Goal: Task Accomplishment & Management: Complete application form

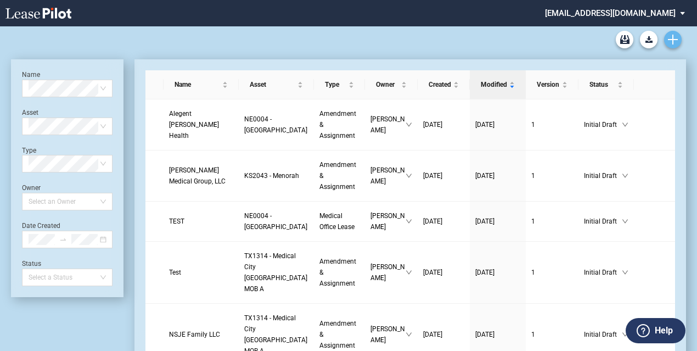
click at [673, 38] on use "Create new document" at bounding box center [673, 40] width 10 height 10
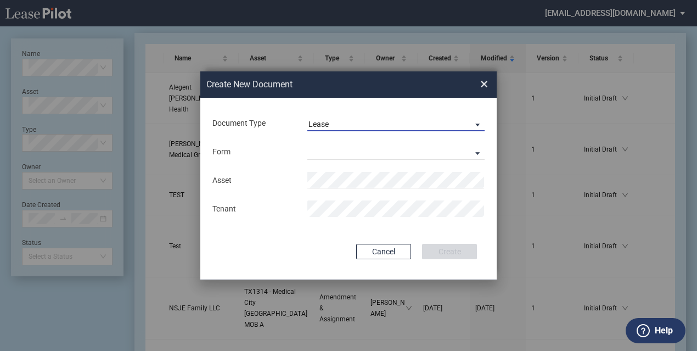
click at [320, 121] on div "Lease" at bounding box center [319, 124] width 20 height 9
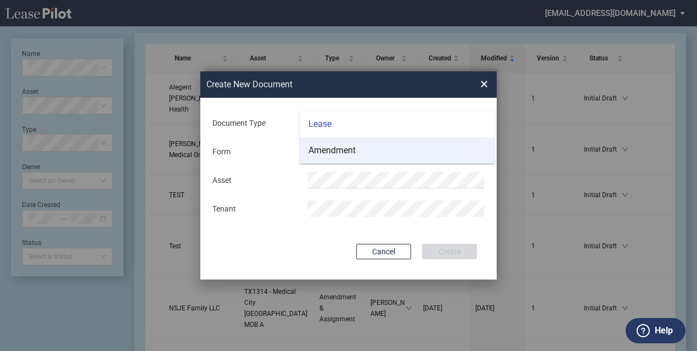
click at [342, 149] on div "Amendment" at bounding box center [332, 150] width 47 height 12
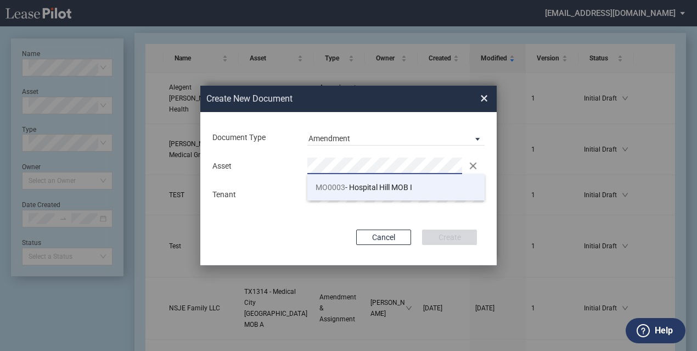
click at [352, 183] on span "MO0003 - Hospital Hill MOB I" at bounding box center [364, 187] width 97 height 9
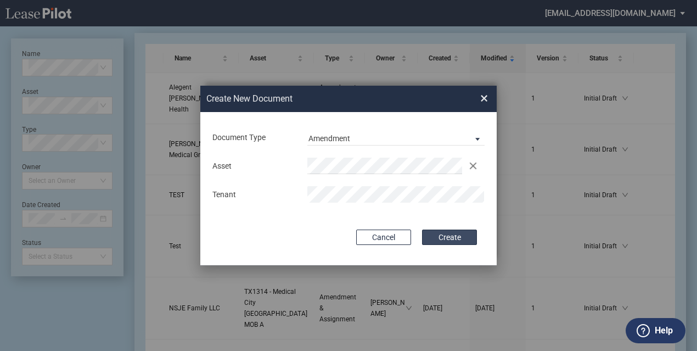
click at [458, 240] on button "Create" at bounding box center [449, 236] width 55 height 15
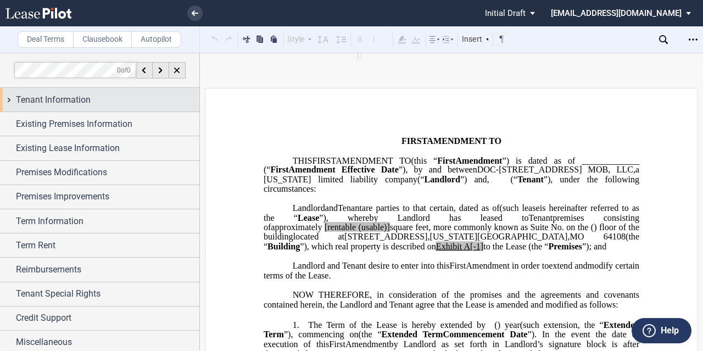
click at [101, 103] on div "Tenant Information" at bounding box center [107, 99] width 183 height 13
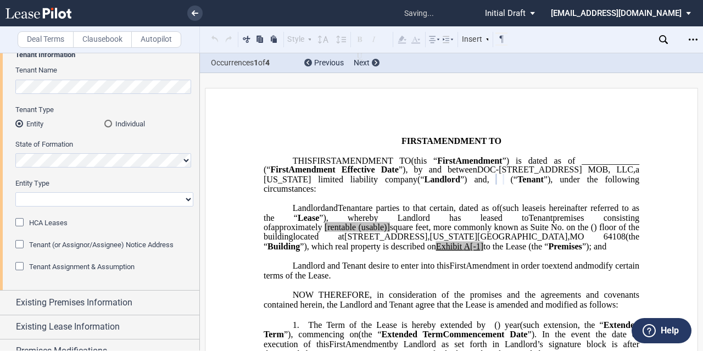
scroll to position [66, 0]
click at [75, 199] on select "Corporation Limited Liability Company General Partnership Limited Partnership O…" at bounding box center [104, 199] width 178 height 14
select select "Other"
click at [15, 192] on select "Corporation Limited Liability Company General Partnership Limited Partnership O…" at bounding box center [104, 199] width 178 height 14
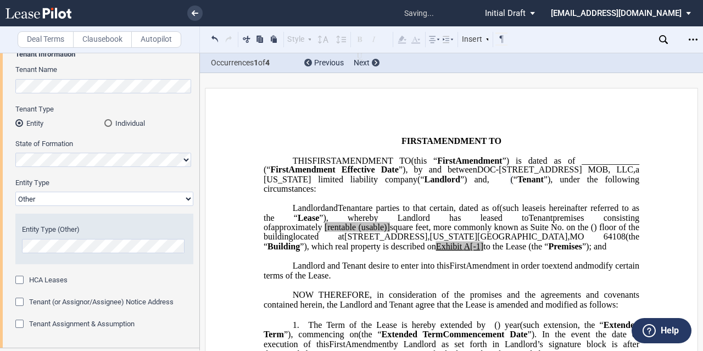
click at [53, 232] on span "Entity Type (Other)" at bounding box center [51, 229] width 58 height 8
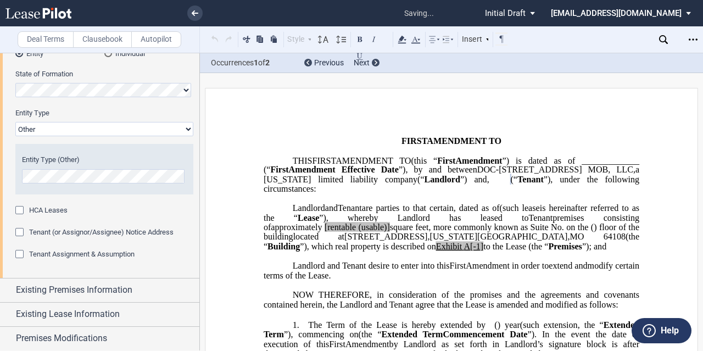
scroll to position [136, 0]
click at [63, 257] on span "Tenant Assignment & Assumption" at bounding box center [81, 253] width 105 height 8
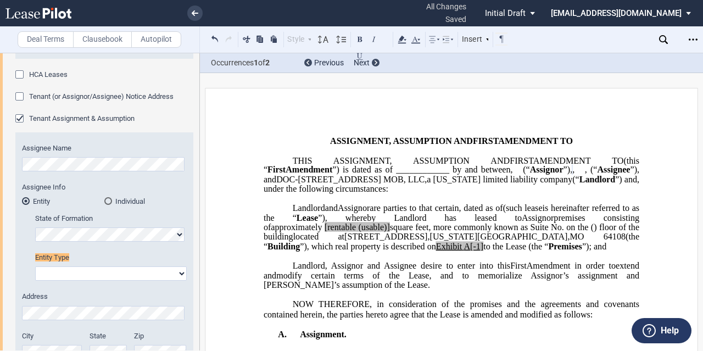
scroll to position [327, 0]
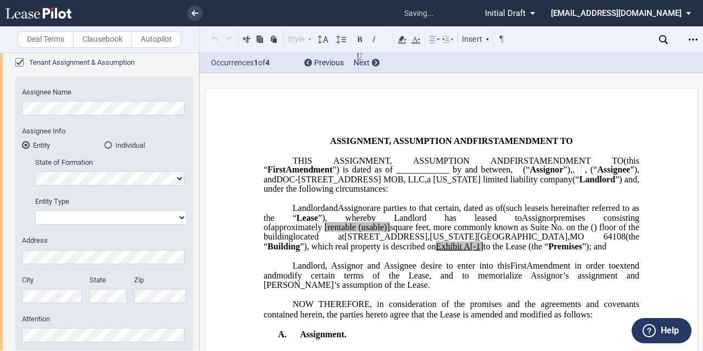
click at [56, 221] on select "Corporation Limited Liability Company General Partnership Limited Partnership O…" at bounding box center [111, 217] width 152 height 14
select select "limited liability company"
click at [35, 210] on select "Corporation Limited Liability Company General Partnership Limited Partnership O…" at bounding box center [111, 217] width 152 height 14
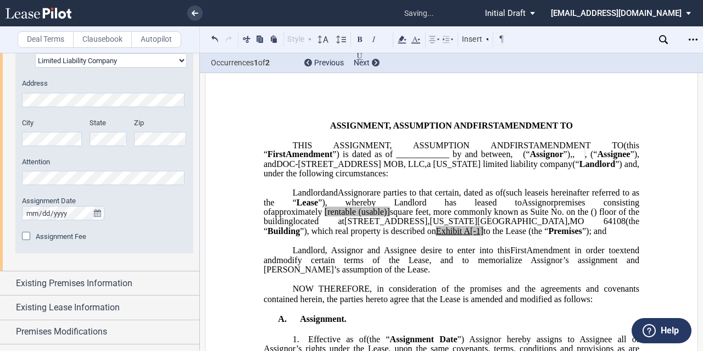
scroll to position [508, 0]
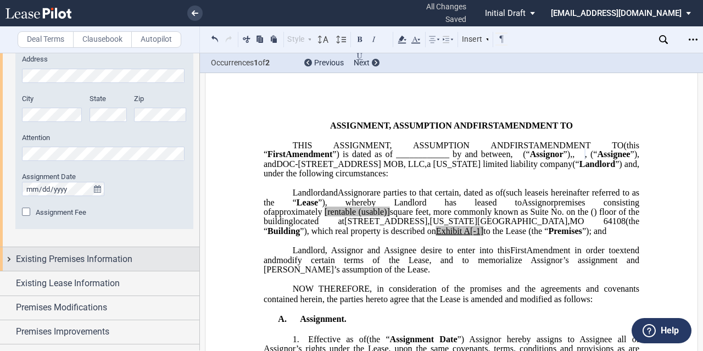
click at [85, 256] on span "Existing Premises Information" at bounding box center [74, 259] width 116 height 13
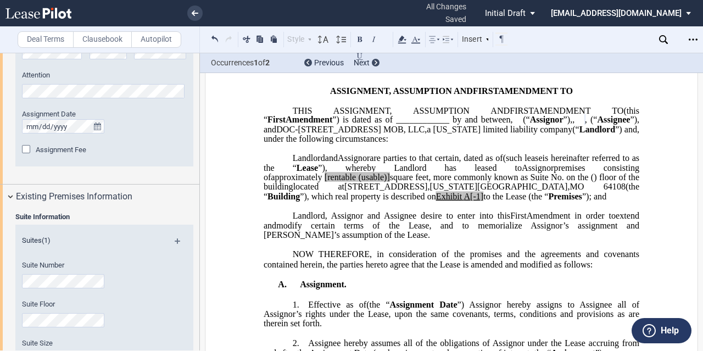
scroll to position [51, 0]
click at [56, 309] on div "Suite Floor" at bounding box center [89, 313] width 135 height 28
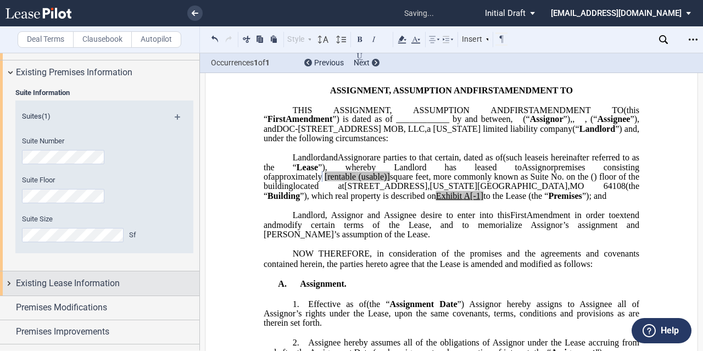
click at [60, 286] on span "Existing Lease Information" at bounding box center [68, 283] width 104 height 13
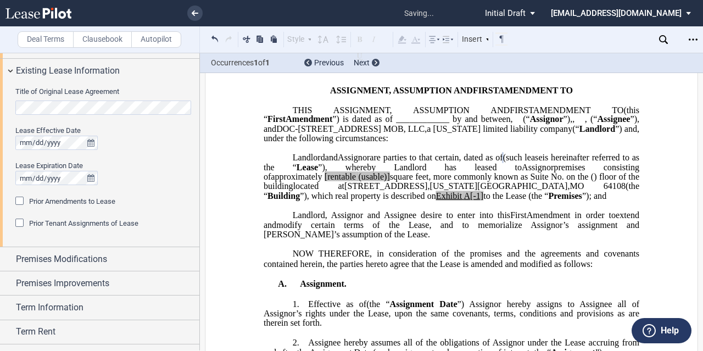
scroll to position [932, 0]
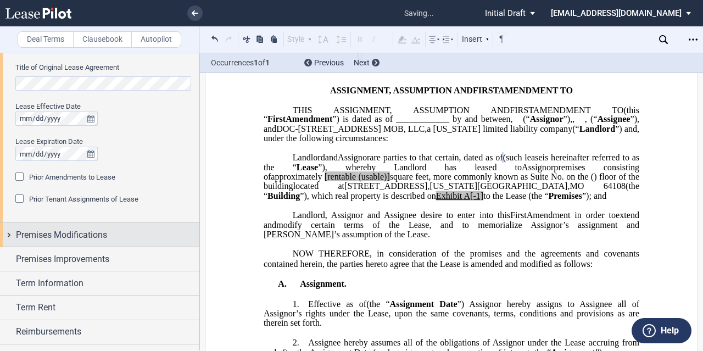
click at [92, 233] on span "Premises Modifications" at bounding box center [61, 234] width 91 height 13
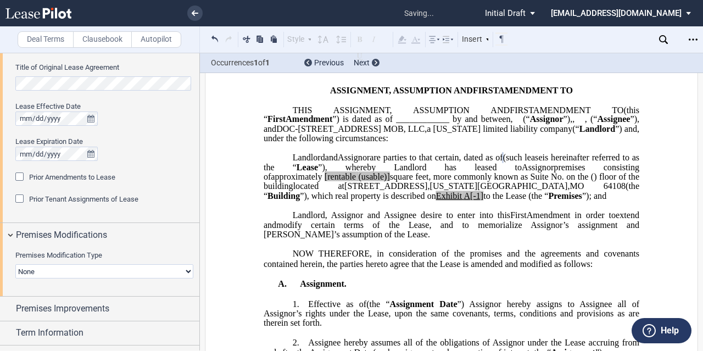
click at [88, 264] on select "None Expansion Relocation" at bounding box center [104, 271] width 178 height 14
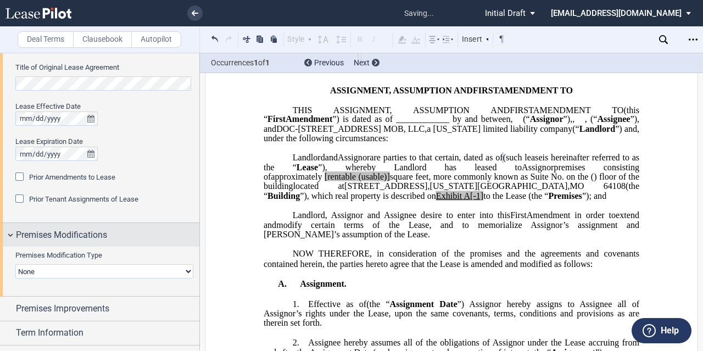
scroll to position [966, 0]
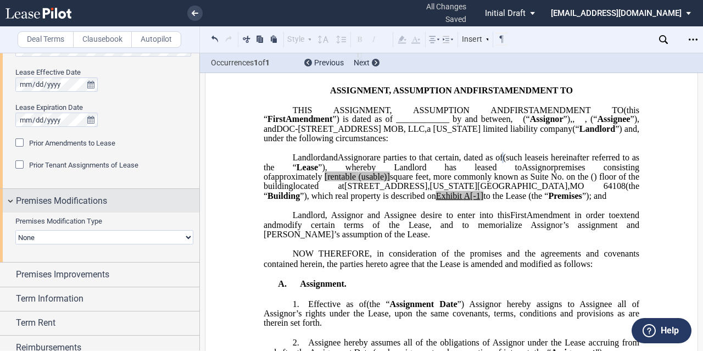
click at [96, 197] on span "Premises Modifications" at bounding box center [61, 200] width 91 height 13
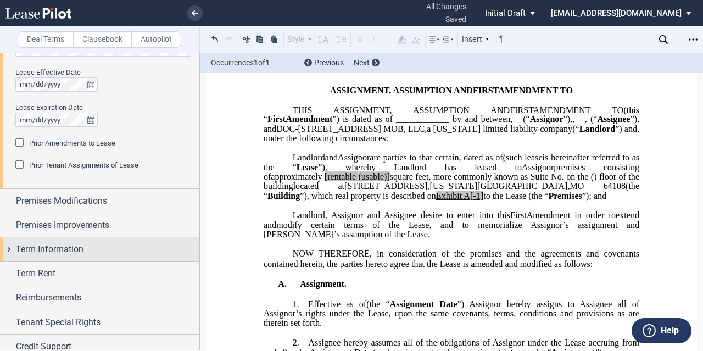
click at [82, 243] on span "Term Information" at bounding box center [50, 249] width 68 height 13
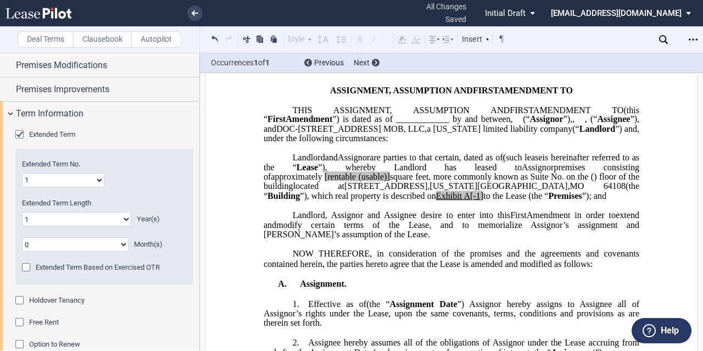
scroll to position [1122, 0]
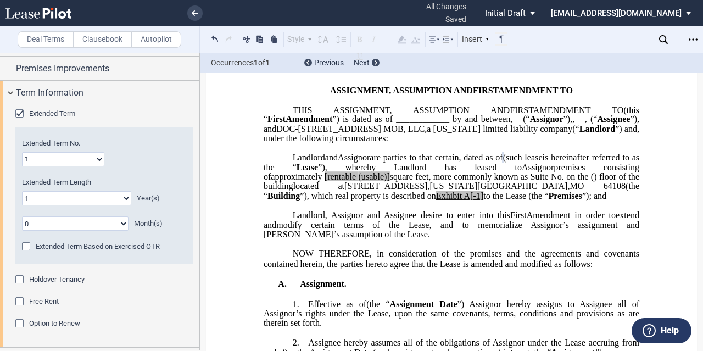
click at [93, 197] on select "0 1 2 3 4 5 6 7 8 9 10 11 12 13 14 15 16 17 18 19 20" at bounding box center [76, 198] width 109 height 14
select select "number:10"
click at [22, 191] on select "0 1 2 3 4 5 6 7 8 9 10 11 12 13 14 15 16 17 18 19 20" at bounding box center [76, 198] width 109 height 14
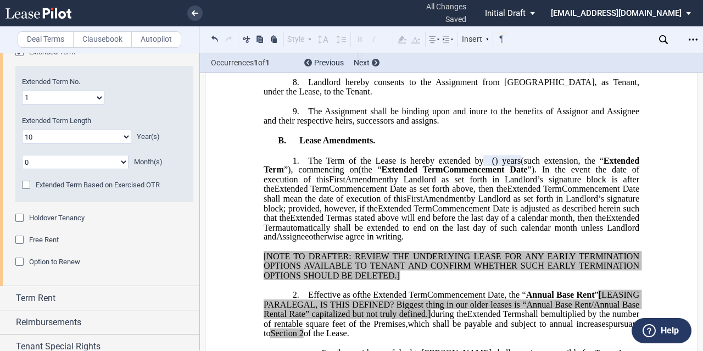
scroll to position [1192, 0]
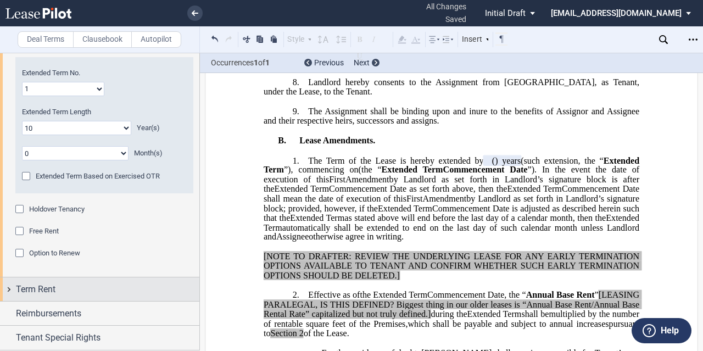
click at [51, 288] on span "Term Rent" at bounding box center [36, 289] width 40 height 13
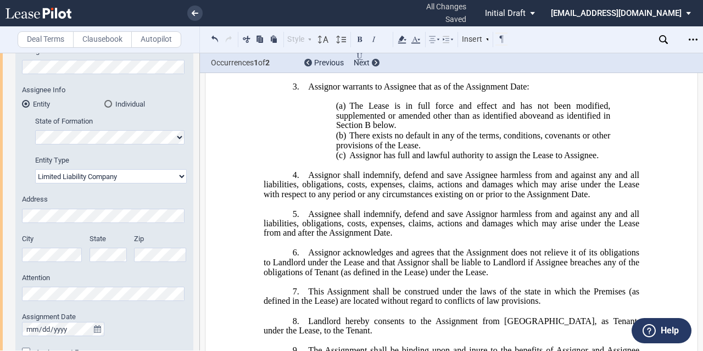
scroll to position [457, 0]
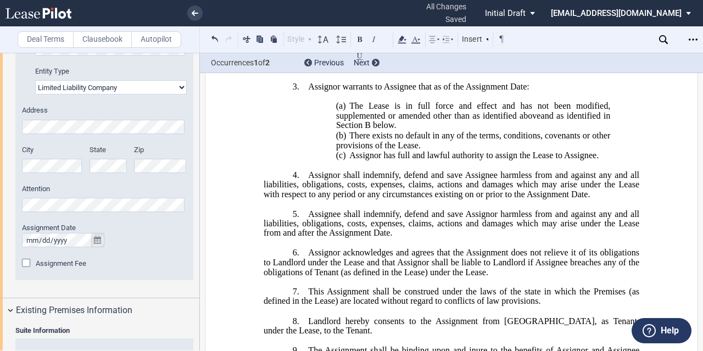
click at [91, 241] on button "true" at bounding box center [98, 240] width 14 height 14
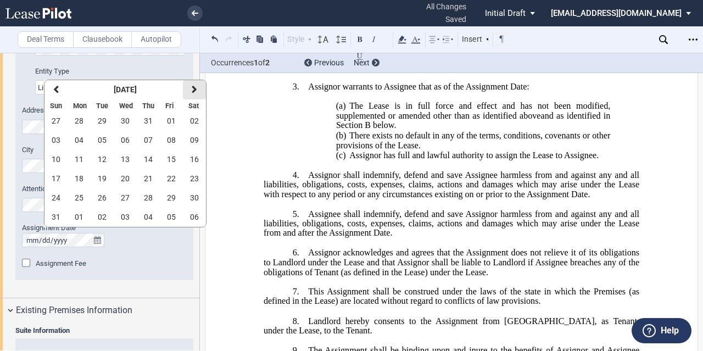
click at [197, 85] on button "next" at bounding box center [194, 89] width 23 height 19
click at [125, 119] on span "01" at bounding box center [125, 120] width 9 height 9
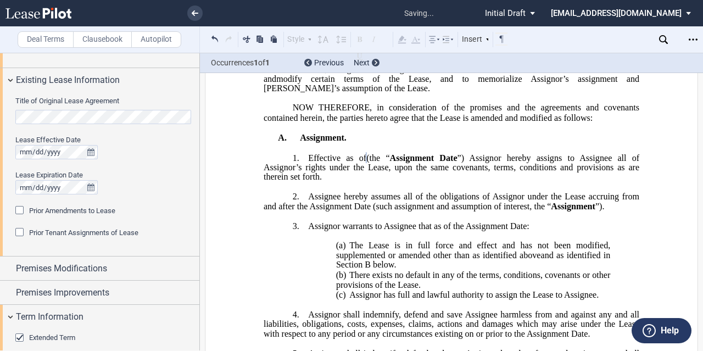
scroll to position [904, 0]
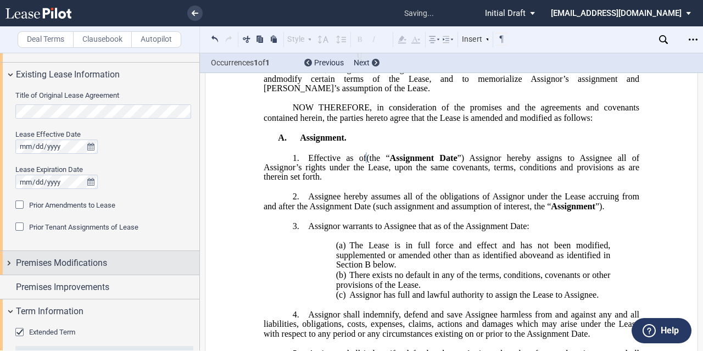
click at [72, 268] on span "Premises Modifications" at bounding box center [61, 262] width 91 height 13
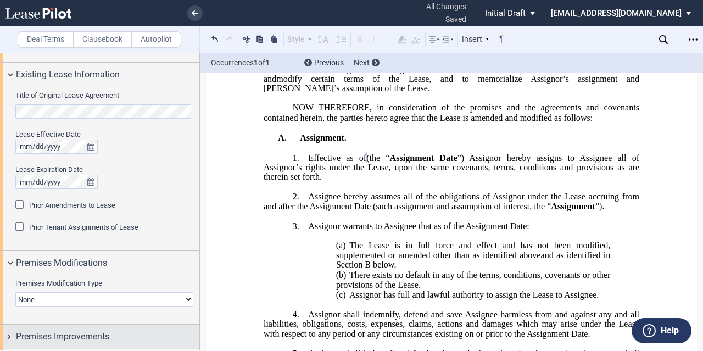
click at [74, 330] on span "Premises Improvements" at bounding box center [62, 336] width 93 height 13
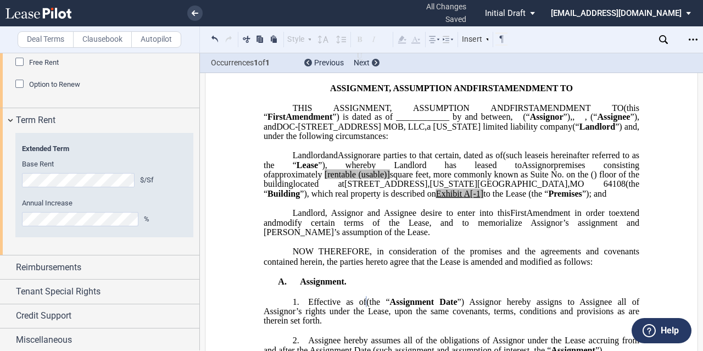
scroll to position [52, 0]
click at [356, 180] on span "[rentable" at bounding box center [339, 175] width 31 height 10
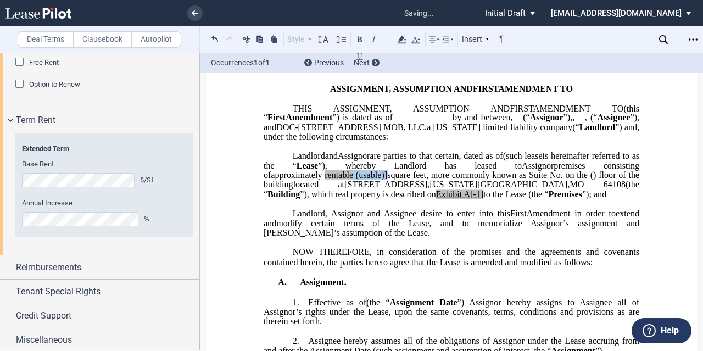
drag, startPoint x: 441, startPoint y: 187, endPoint x: 407, endPoint y: 186, distance: 34.1
click at [407, 186] on span "approximately ﻿ ﻿ rentable (usable)] square feet, more commonly known as Suite …" at bounding box center [453, 179] width 378 height 19
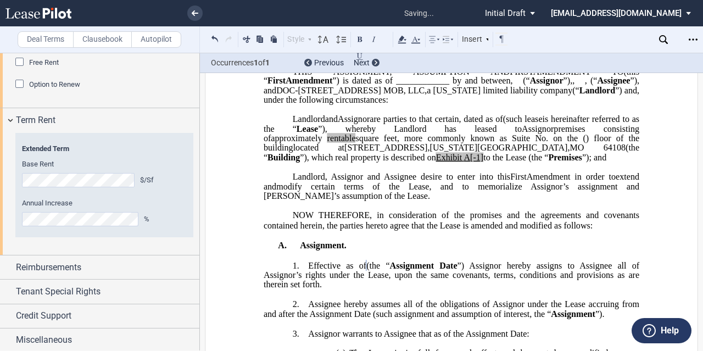
scroll to position [92, 0]
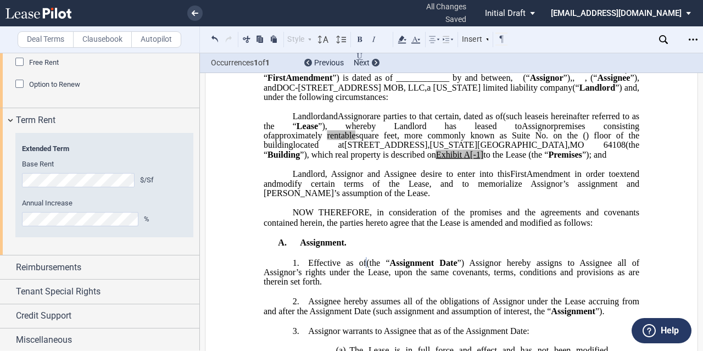
drag, startPoint x: 482, startPoint y: 166, endPoint x: 578, endPoint y: 206, distance: 103.4
click at [482, 160] on span "A[-1]" at bounding box center [473, 155] width 20 height 10
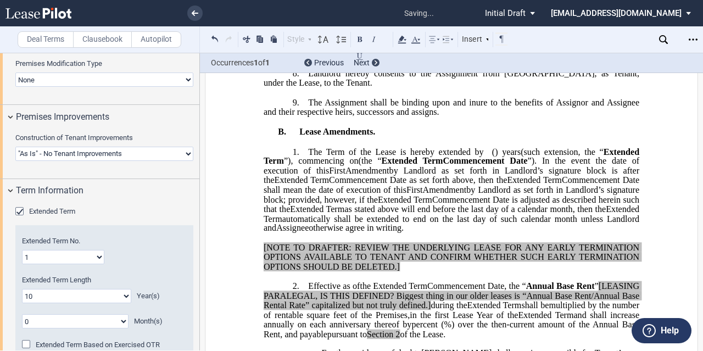
scroll to position [871, 0]
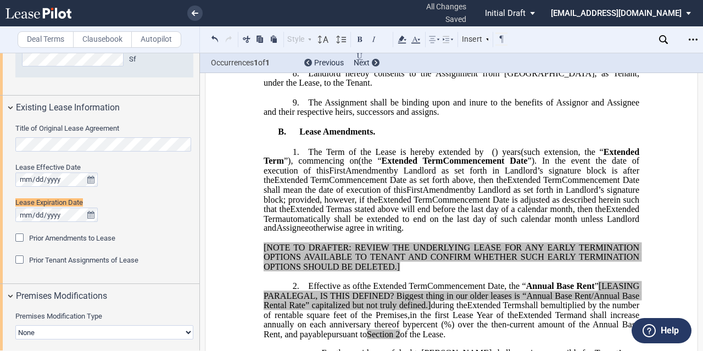
click at [363, 166] on span "(the “" at bounding box center [370, 161] width 23 height 10
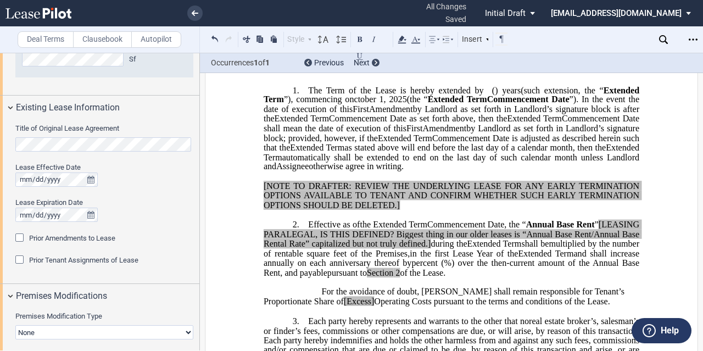
scroll to position [646, 0]
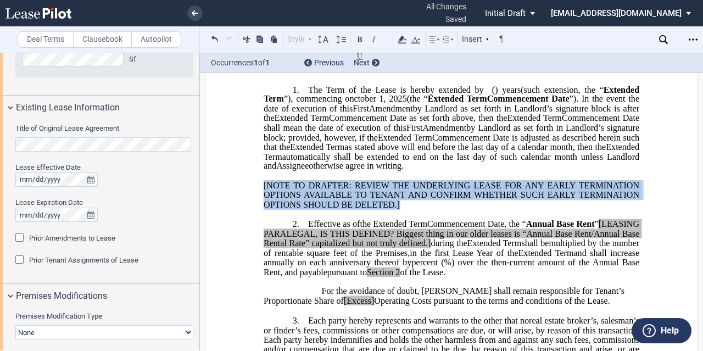
drag, startPoint x: 408, startPoint y: 214, endPoint x: 245, endPoint y: 186, distance: 165.4
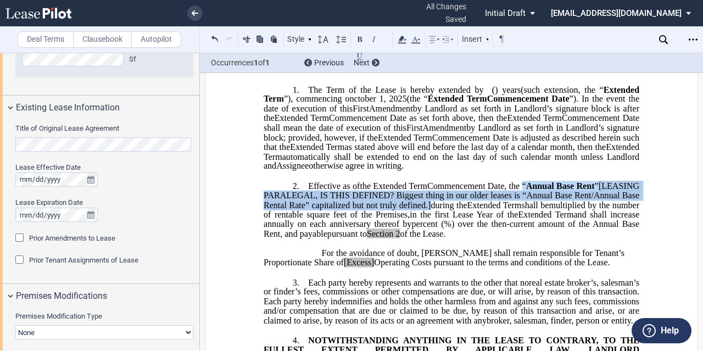
drag, startPoint x: 505, startPoint y: 209, endPoint x: 552, endPoint y: 191, distance: 50.6
click at [552, 191] on span ", the “ Annual Base Rent ” [LEASING PARALEGAL, IS THIS DEFINED? Biggest thing i…" at bounding box center [453, 195] width 378 height 29
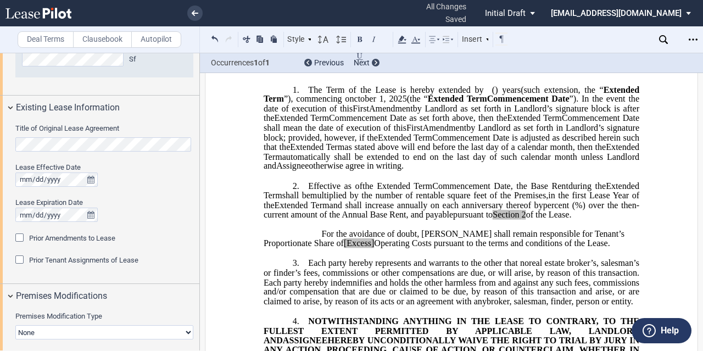
click at [436, 237] on span "For the avoidance of doubt, Tenant shall remain responsible for Tenant’s Propor…" at bounding box center [445, 238] width 363 height 19
click at [526, 217] on span "2" at bounding box center [524, 215] width 4 height 10
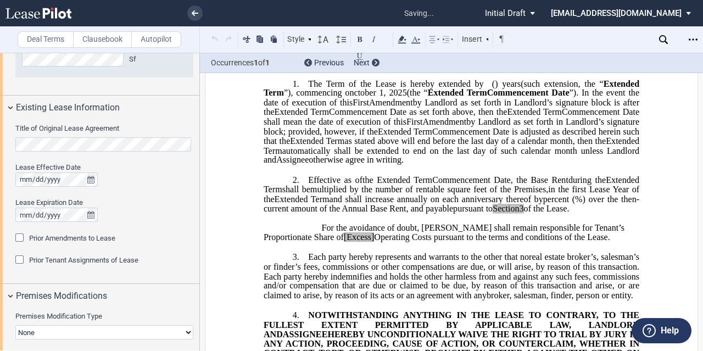
scroll to position [652, 0]
drag, startPoint x: 324, startPoint y: 242, endPoint x: 292, endPoint y: 244, distance: 32.5
click at [292, 242] on span "For the avoidance of doubt, Tenant shall remain responsible for Tenant’s Propor…" at bounding box center [445, 231] width 363 height 19
click at [344, 242] on span "Operating Costs pursuant to the terms and conditions of the Lease." at bounding box center [462, 237] width 236 height 10
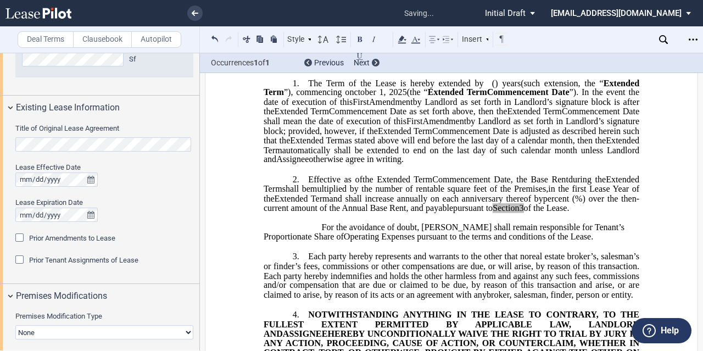
click at [419, 242] on span "Operating Expenses pursuant to the terms and conditions of the Lease." at bounding box center [468, 237] width 249 height 10
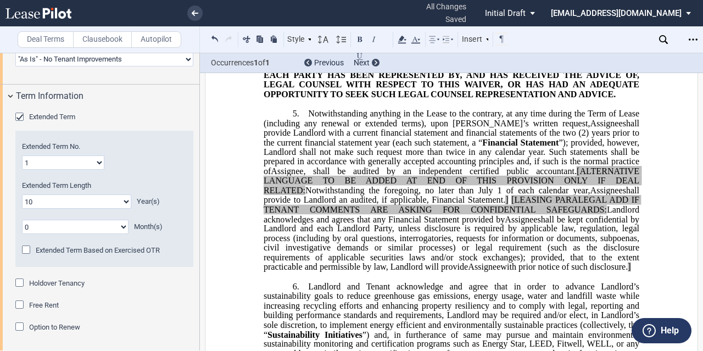
scroll to position [1460, 0]
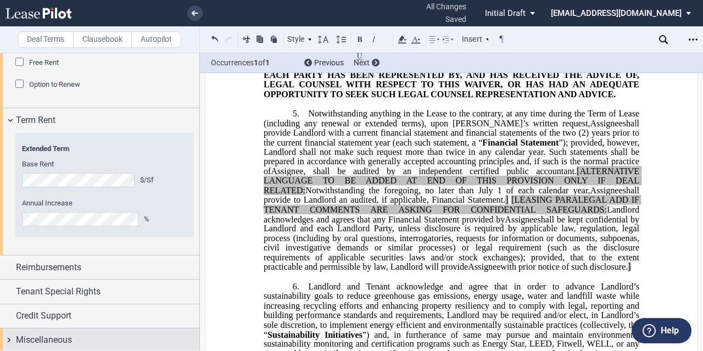
click at [63, 338] on span "Miscellaneous" at bounding box center [44, 339] width 56 height 13
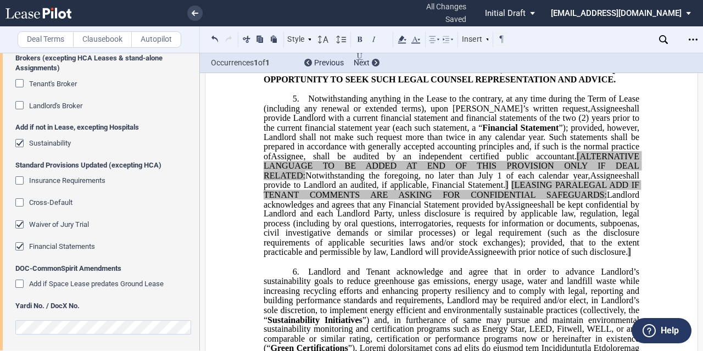
scroll to position [1030, 0]
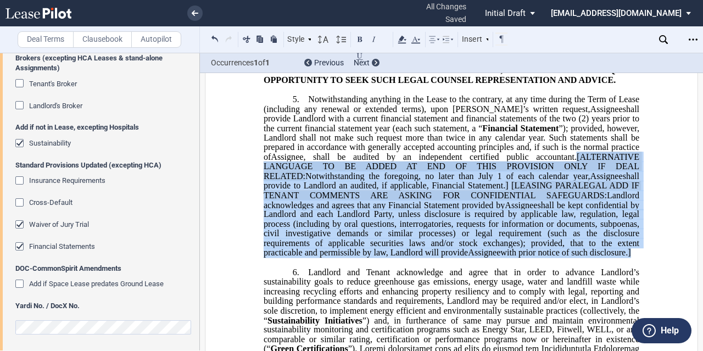
drag, startPoint x: 573, startPoint y: 170, endPoint x: 579, endPoint y: 264, distance: 94.6
click at [579, 257] on p "5. Notwithstanding anything in the Lease to the contrary, at any time during th…" at bounding box center [452, 175] width 376 height 163
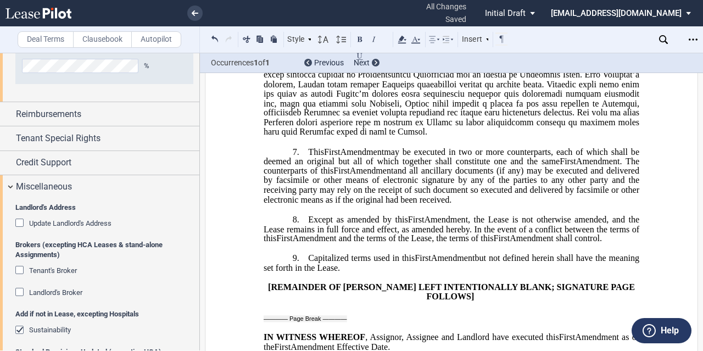
scroll to position [1613, 0]
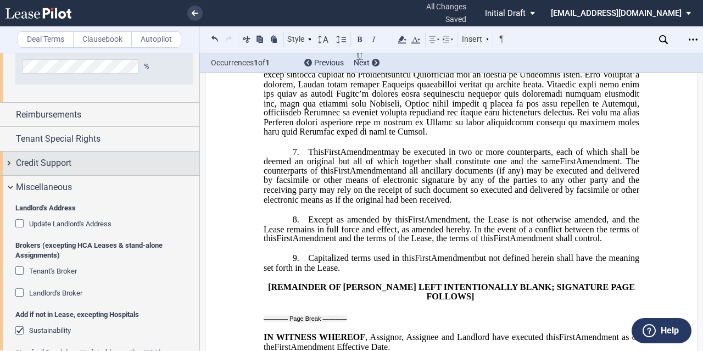
click at [94, 156] on div "Credit Support" at bounding box center [107, 162] width 183 height 13
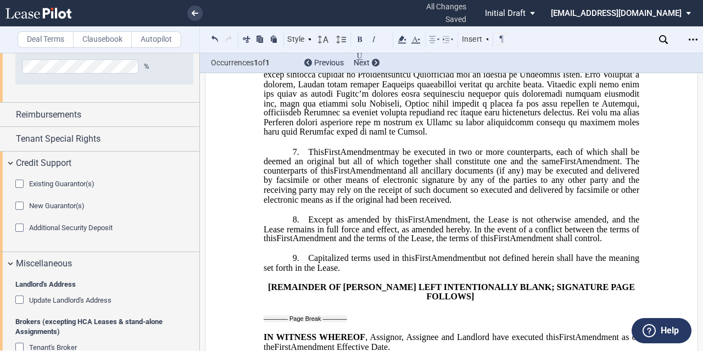
click at [98, 223] on span "Additional Security Deposit" at bounding box center [70, 227] width 83 height 8
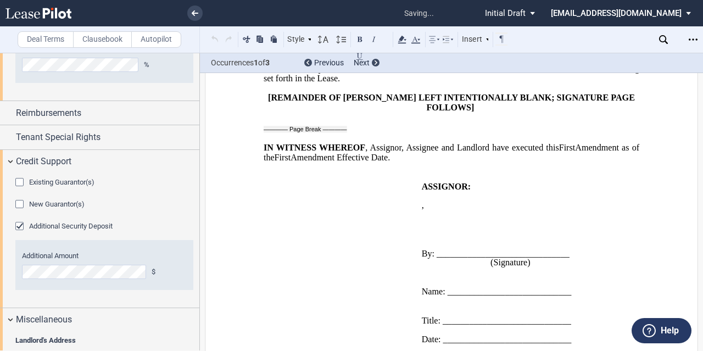
scroll to position [758, 0]
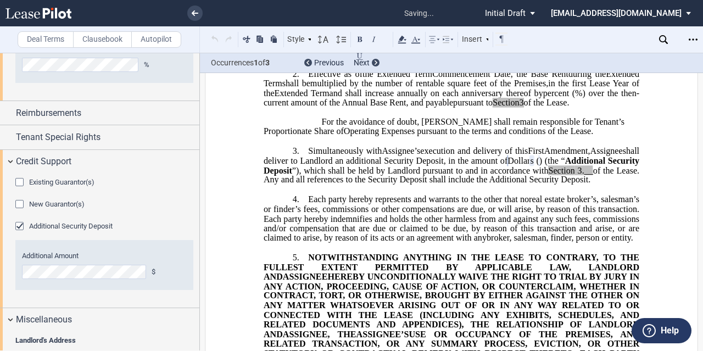
click at [92, 301] on div "Existing Guarantor(s) Guarantor Info : Individuals (1) Individual A Guarantor N…" at bounding box center [99, 240] width 199 height 134
click at [387, 165] on span "shall deliver to Landlord an additional Security Deposit, in the amount of" at bounding box center [453, 155] width 378 height 19
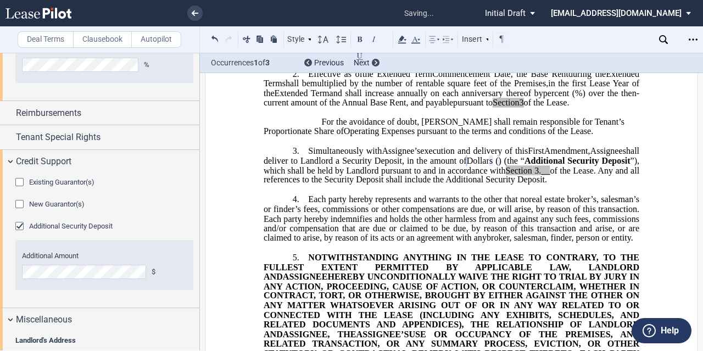
click at [524, 165] on span "Additional Security Deposit" at bounding box center [577, 160] width 106 height 10
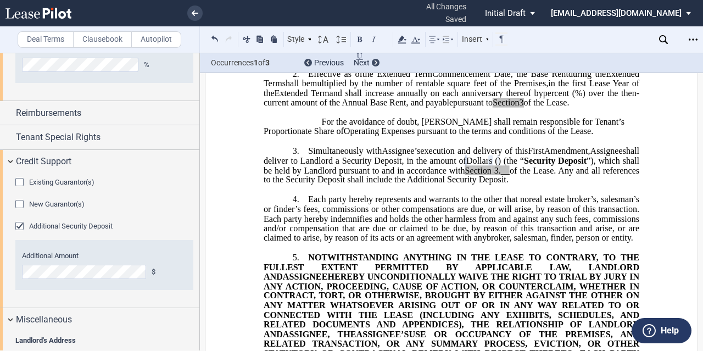
click at [494, 175] on span "3.__" at bounding box center [501, 170] width 15 height 10
drag, startPoint x: 408, startPoint y: 195, endPoint x: 420, endPoint y: 185, distance: 15.6
click at [420, 185] on p "3. Simultaneously with Assignee’s Tenant’s execution and delivery of this ﻿ ﻿ F…" at bounding box center [452, 165] width 376 height 39
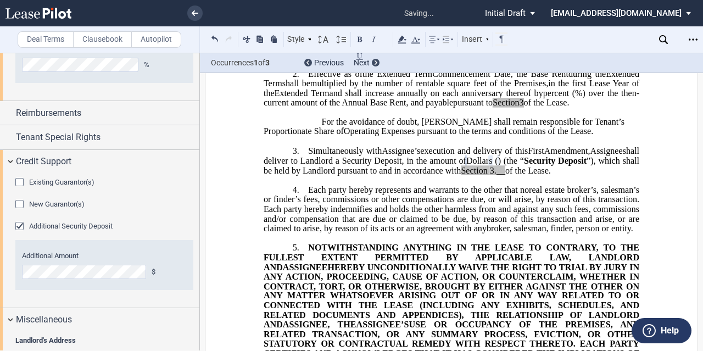
click at [505, 175] on span "of the Lease." at bounding box center [528, 170] width 46 height 10
click at [438, 214] on span "real estate broker’s, salesman’s or finder’s fees, commissions or other compens…" at bounding box center [453, 209] width 378 height 48
click at [519, 175] on span "”), which shall be held by Landlord pursuant to and in accordance with" at bounding box center [453, 164] width 378 height 19
click at [527, 184] on p "﻿" at bounding box center [452, 179] width 376 height 9
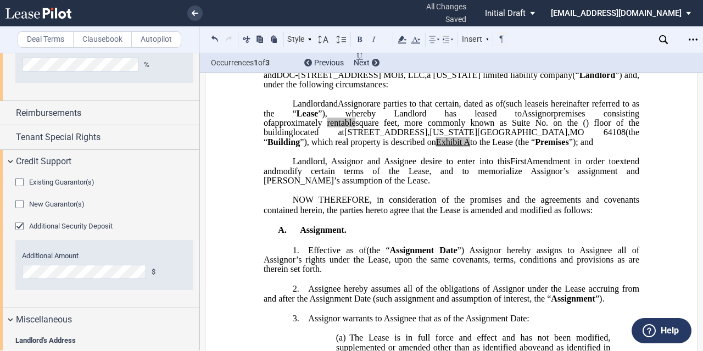
scroll to position [0, 0]
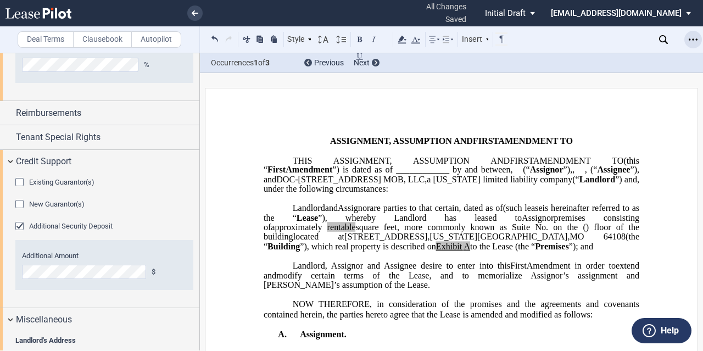
click at [692, 38] on icon "Open Lease options menu" at bounding box center [692, 39] width 9 height 9
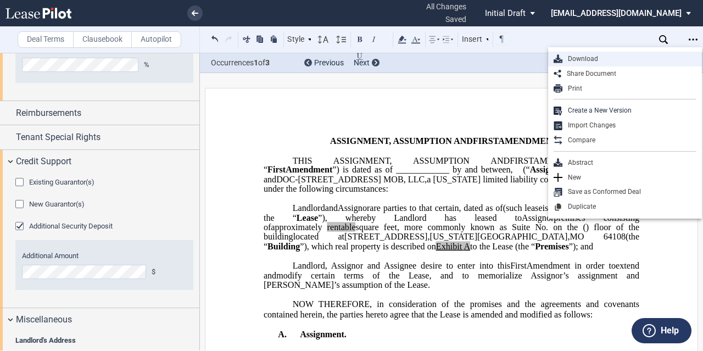
click at [582, 59] on div "Download" at bounding box center [629, 58] width 134 height 9
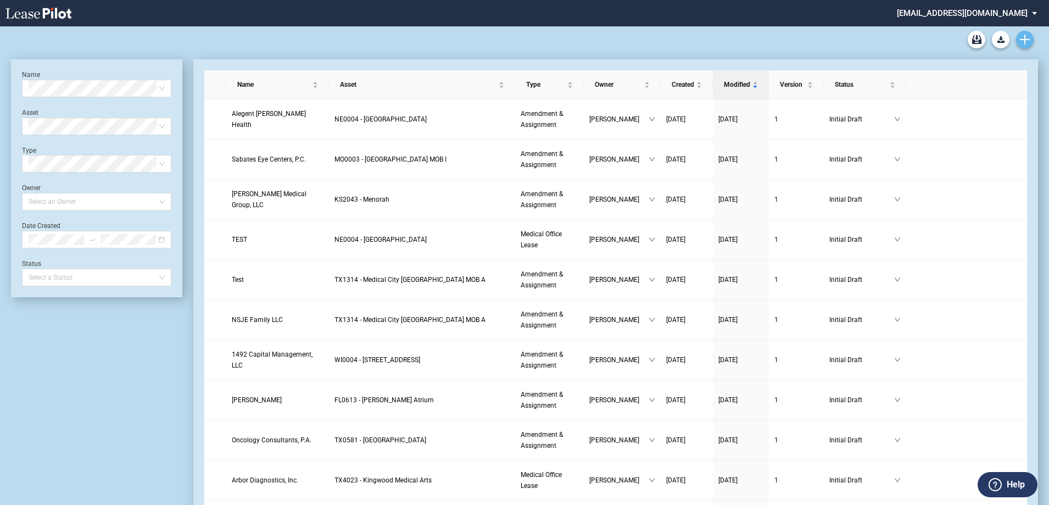
click at [1027, 42] on icon "Create new document" at bounding box center [1025, 40] width 10 height 10
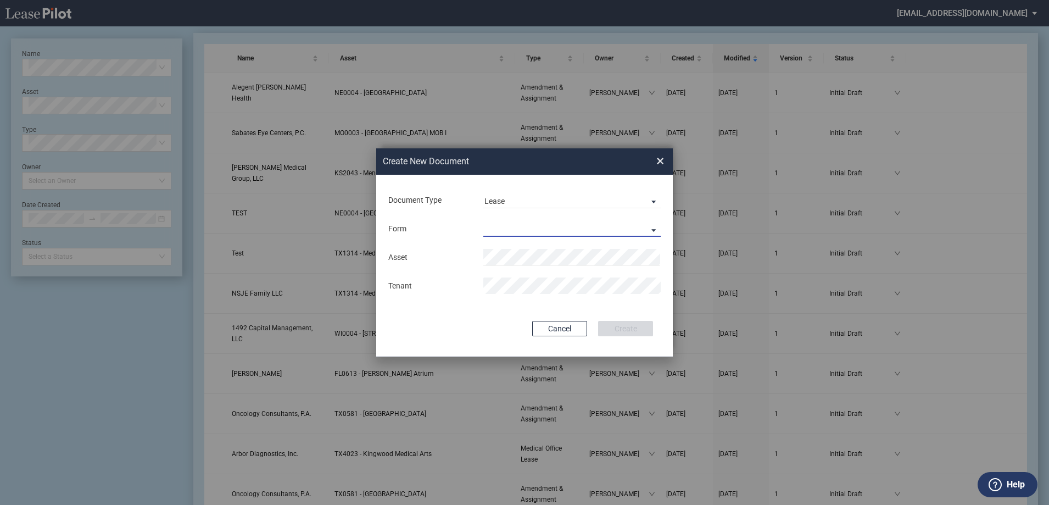
click at [509, 235] on md-select "Medical Office Lease Scottsdale Lease Louisville Lease 1370 Medical Place Lease…" at bounding box center [571, 228] width 177 height 16
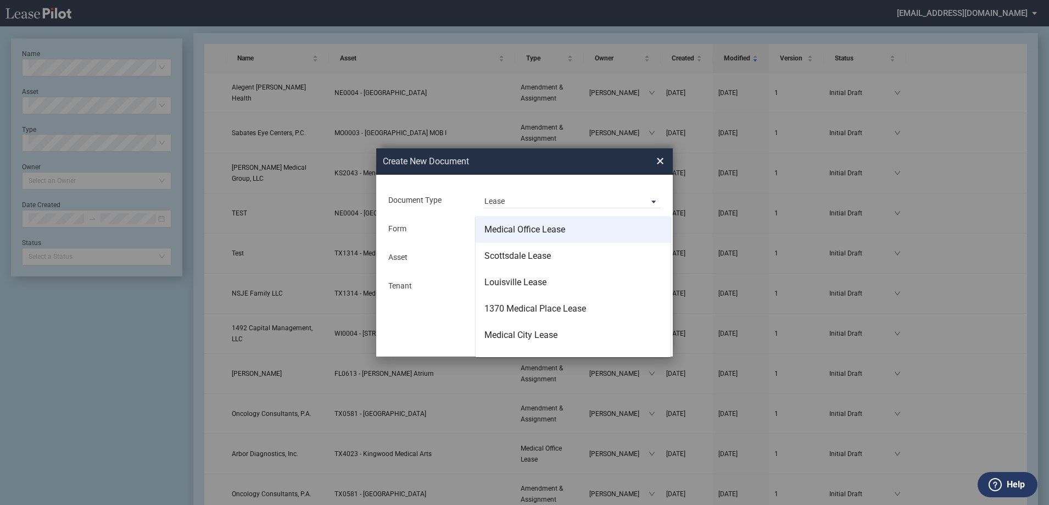
click at [512, 233] on div "Medical Office Lease" at bounding box center [524, 229] width 81 height 12
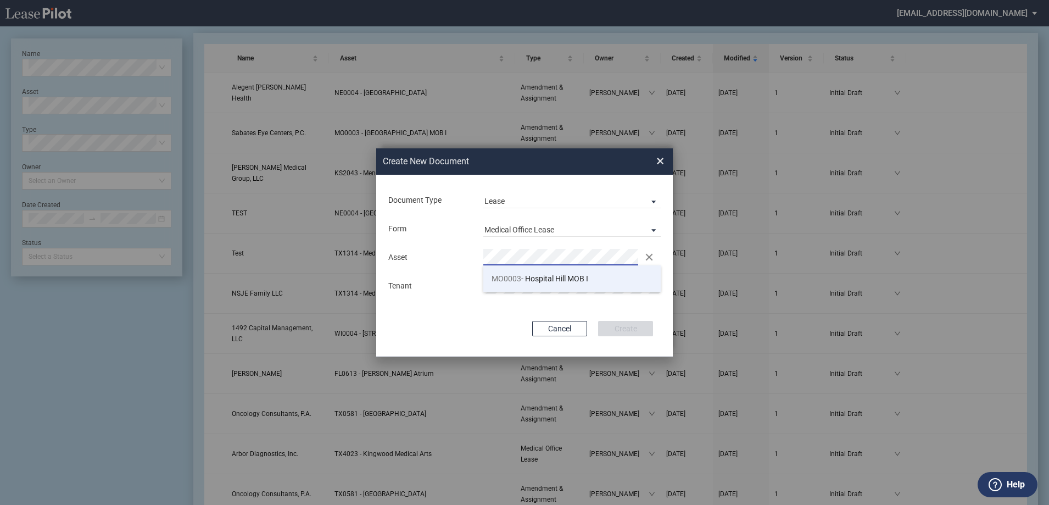
click at [498, 274] on span "MO0003" at bounding box center [506, 278] width 30 height 9
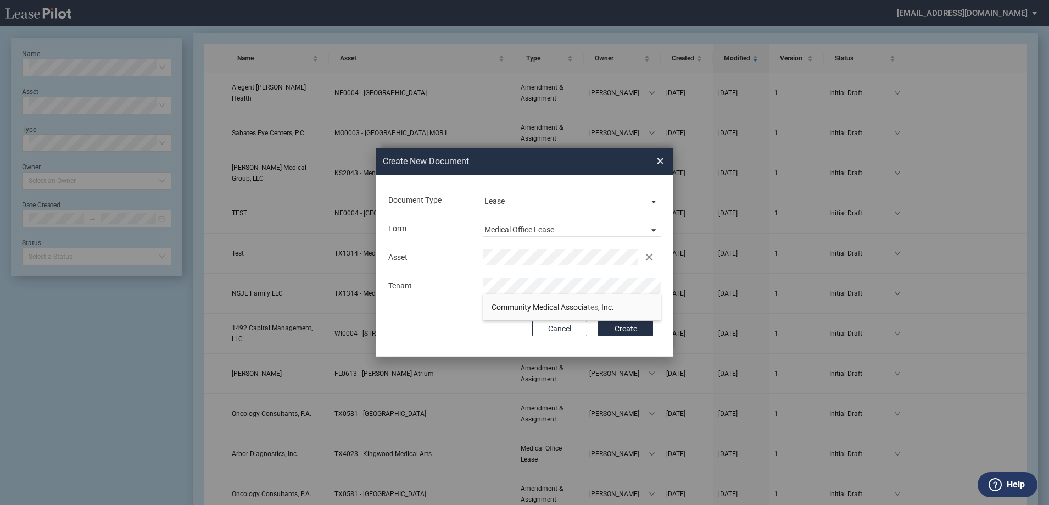
click at [598, 321] on button "Create" at bounding box center [625, 328] width 55 height 15
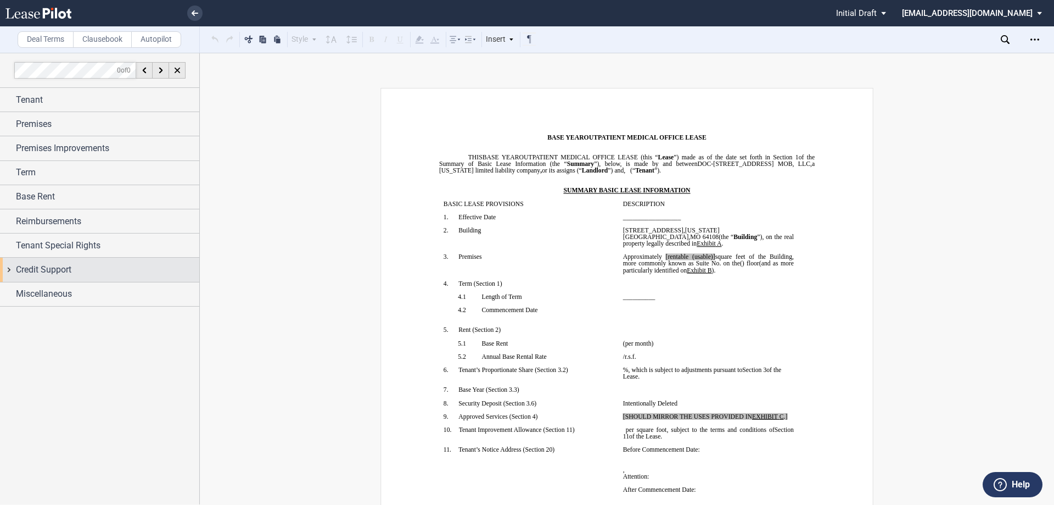
click at [43, 267] on span "Credit Support" at bounding box center [43, 269] width 55 height 13
click at [76, 292] on span "Security Deposit (Cash / Letter of Credit)" at bounding box center [92, 290] width 126 height 8
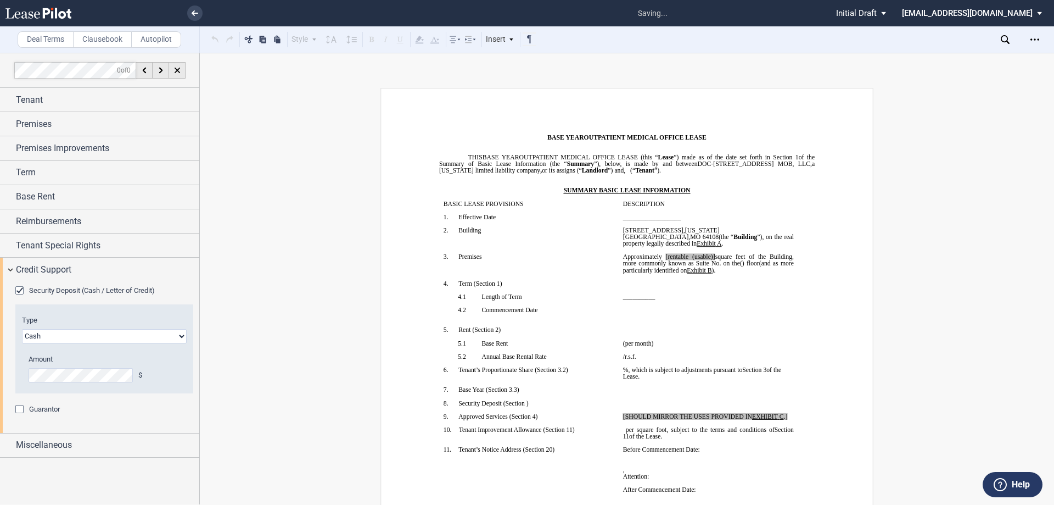
click at [72, 338] on select "Letter of Credit (L/C) Cash Cash and Letter of Credit" at bounding box center [104, 336] width 165 height 14
click at [135, 343] on select "Letter of Credit (L/C) Cash Cash and Letter of Credit" at bounding box center [104, 336] width 165 height 14
click at [161, 341] on select "Letter of Credit (L/C) Cash Cash and Letter of Credit" at bounding box center [104, 336] width 165 height 14
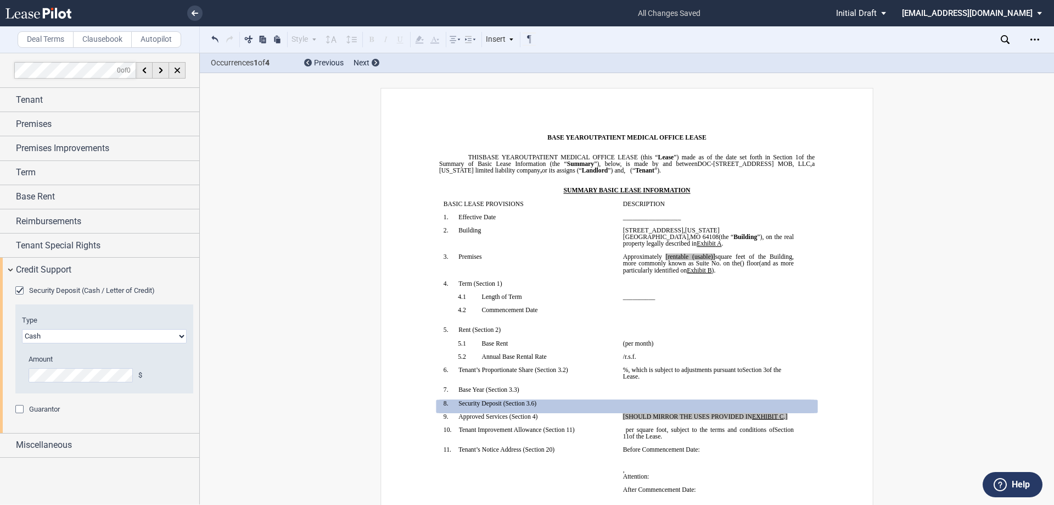
click at [22, 329] on select "Letter of Credit (L/C) Cash Cash and Letter of Credit" at bounding box center [104, 336] width 165 height 14
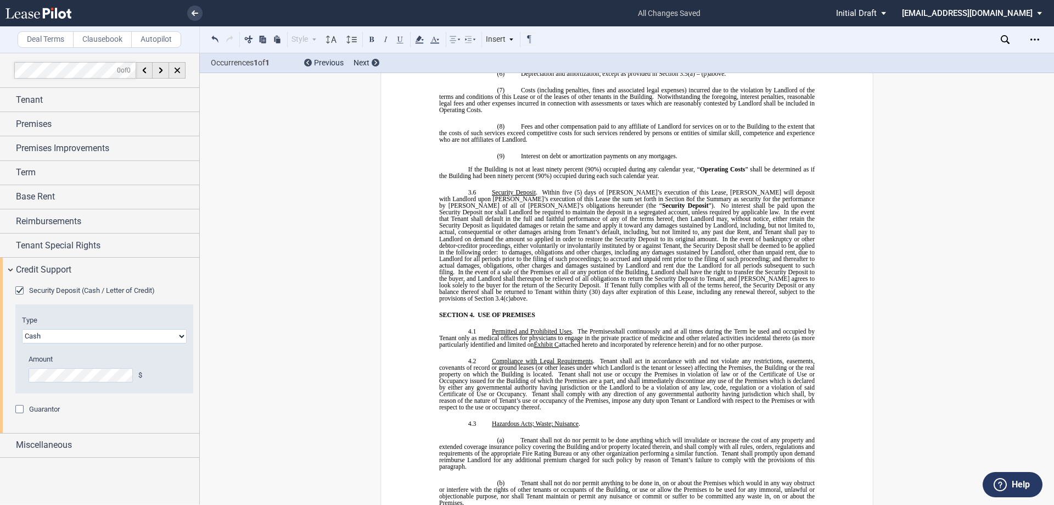
scroll to position [2432, 0]
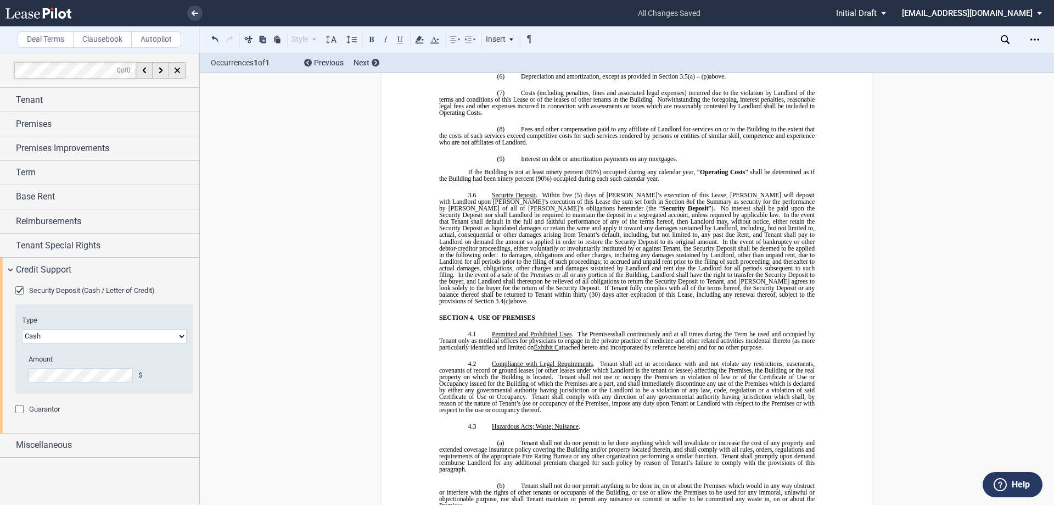
click at [586, 211] on span "In the event that Tenant shall default in the full and faithful performance of …" at bounding box center [627, 227] width 377 height 33
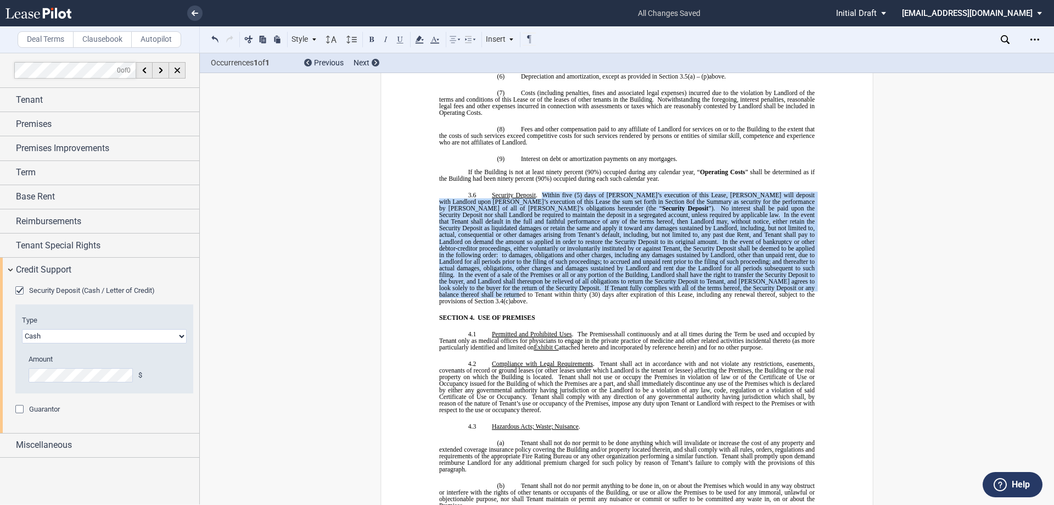
drag, startPoint x: 537, startPoint y: 186, endPoint x: 721, endPoint y: 283, distance: 207.5
click at [721, 283] on span "Security Deposit . Within five (5) days of [PERSON_NAME]’s execution of this Le…" at bounding box center [627, 248] width 377 height 113
click at [780, 211] on span at bounding box center [782, 214] width 4 height 7
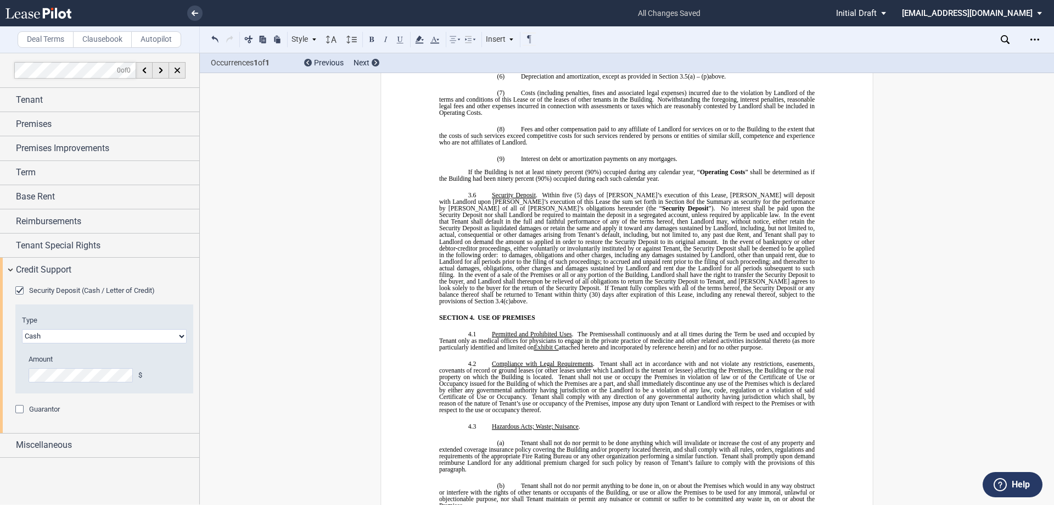
drag, startPoint x: 536, startPoint y: 200, endPoint x: 724, endPoint y: 287, distance: 206.8
click at [724, 287] on p "3.6 Security Deposit . Within five (5) days of [PERSON_NAME]’s execution of thi…" at bounding box center [627, 248] width 376 height 113
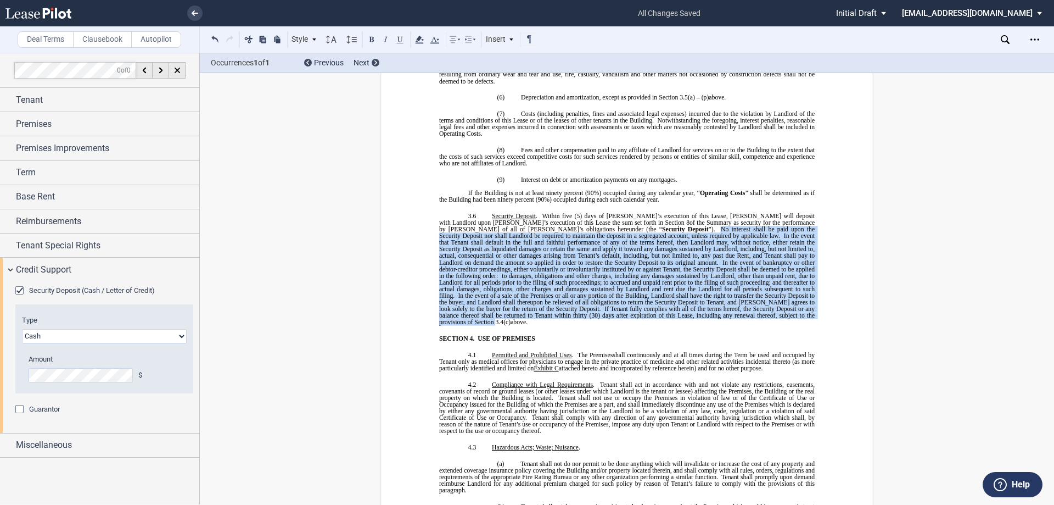
scroll to position [2438, 0]
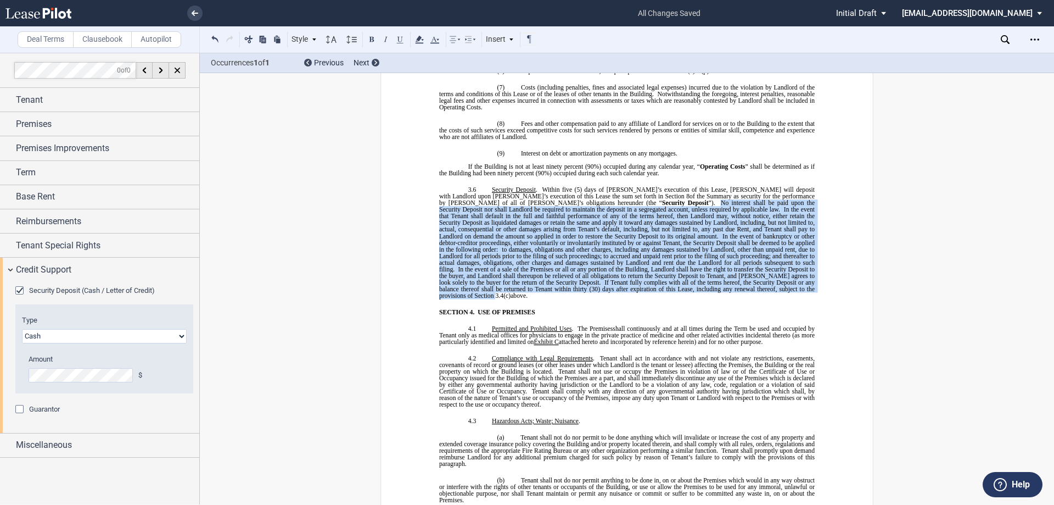
click at [541, 230] on span "In the event that Tenant shall default in the full and faithful performance of …" at bounding box center [627, 222] width 377 height 33
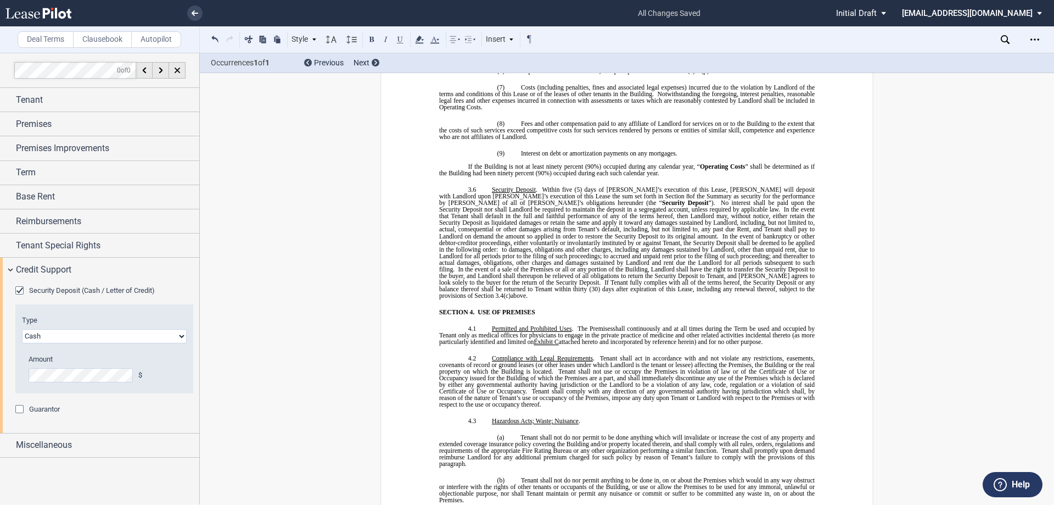
click at [536, 197] on span "Security Deposit . Within five (5) days of [PERSON_NAME]’s execution of this Le…" at bounding box center [627, 242] width 377 height 113
click at [536, 199] on span "No interest shall be paid upon the Security Deposit nor shall Landlord be requi…" at bounding box center [627, 205] width 377 height 13
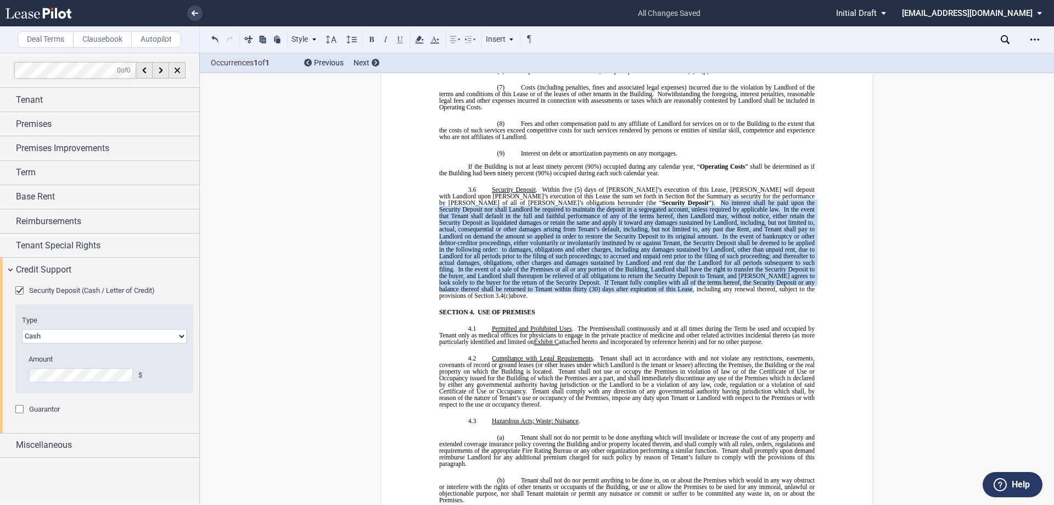
drag, startPoint x: 533, startPoint y: 198, endPoint x: 514, endPoint y: 282, distance: 85.6
click at [511, 282] on span "Security Deposit . Within five (5) days of [PERSON_NAME]’s execution of this Le…" at bounding box center [627, 242] width 377 height 113
